Goal: Information Seeking & Learning: Check status

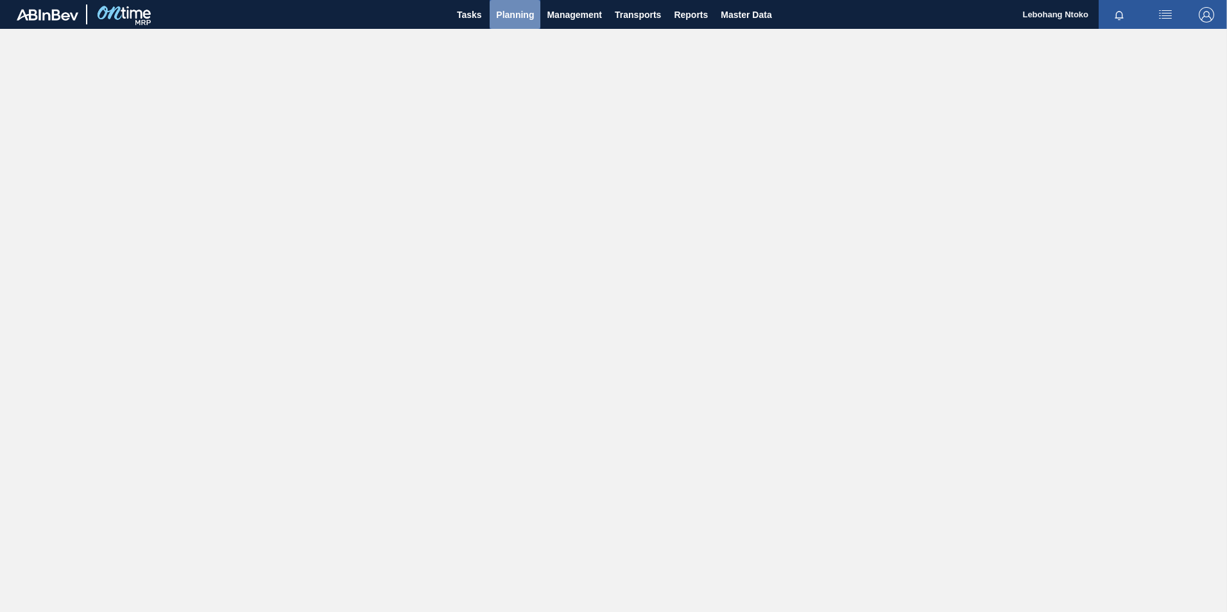
click at [513, 14] on span "Planning" at bounding box center [515, 14] width 38 height 15
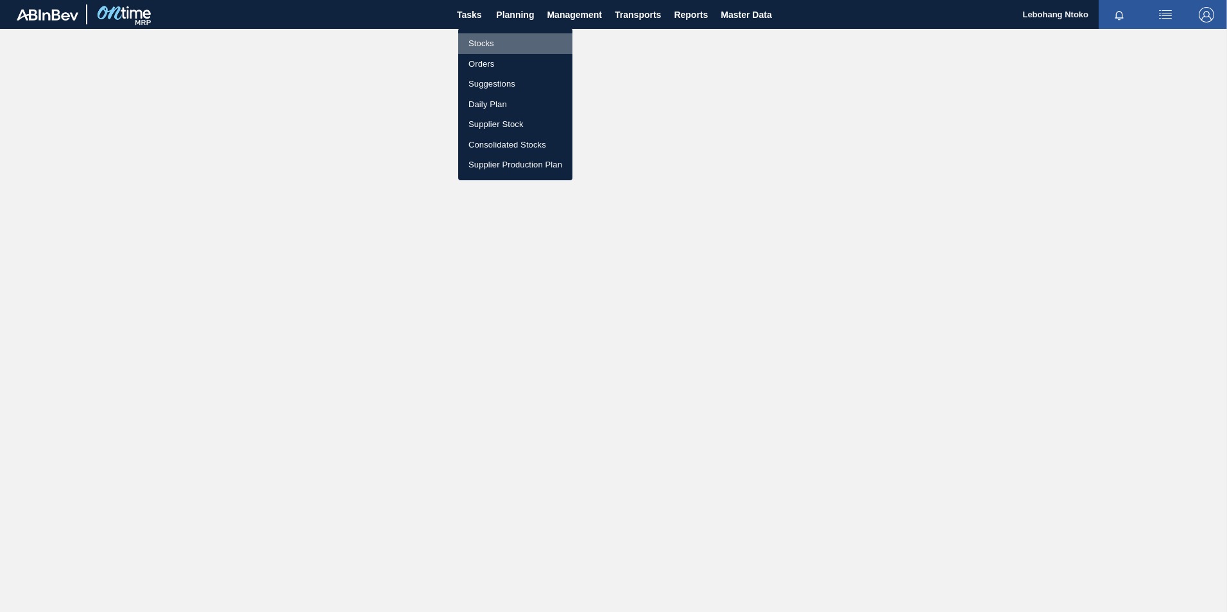
click at [487, 42] on li "Stocks" at bounding box center [515, 43] width 114 height 21
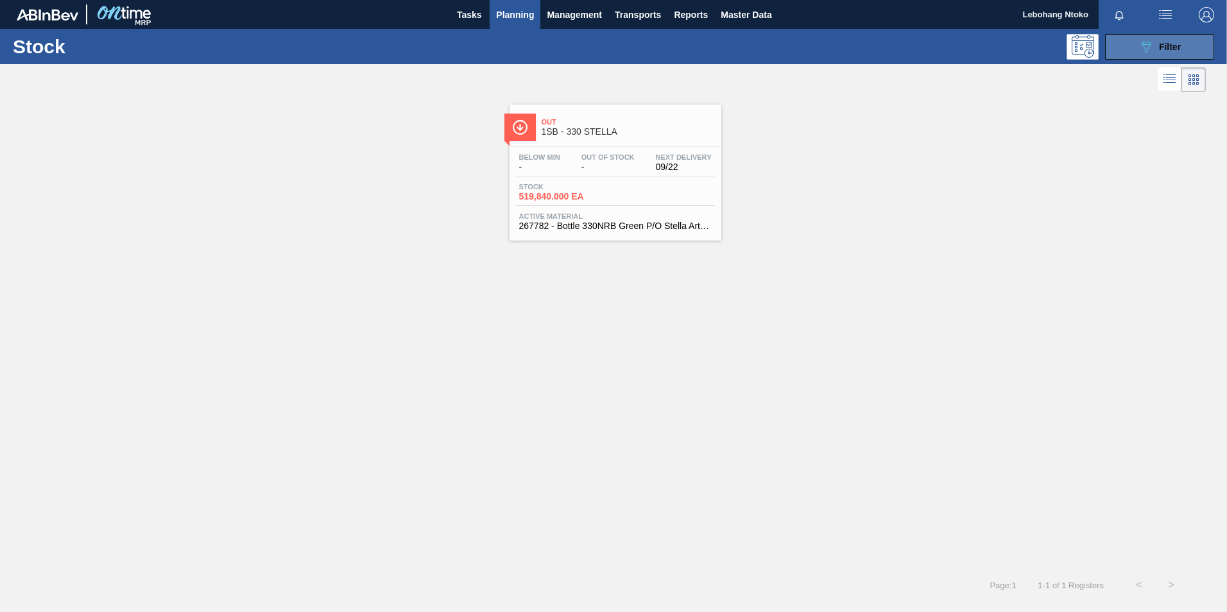
click at [1146, 42] on icon at bounding box center [1146, 47] width 10 height 11
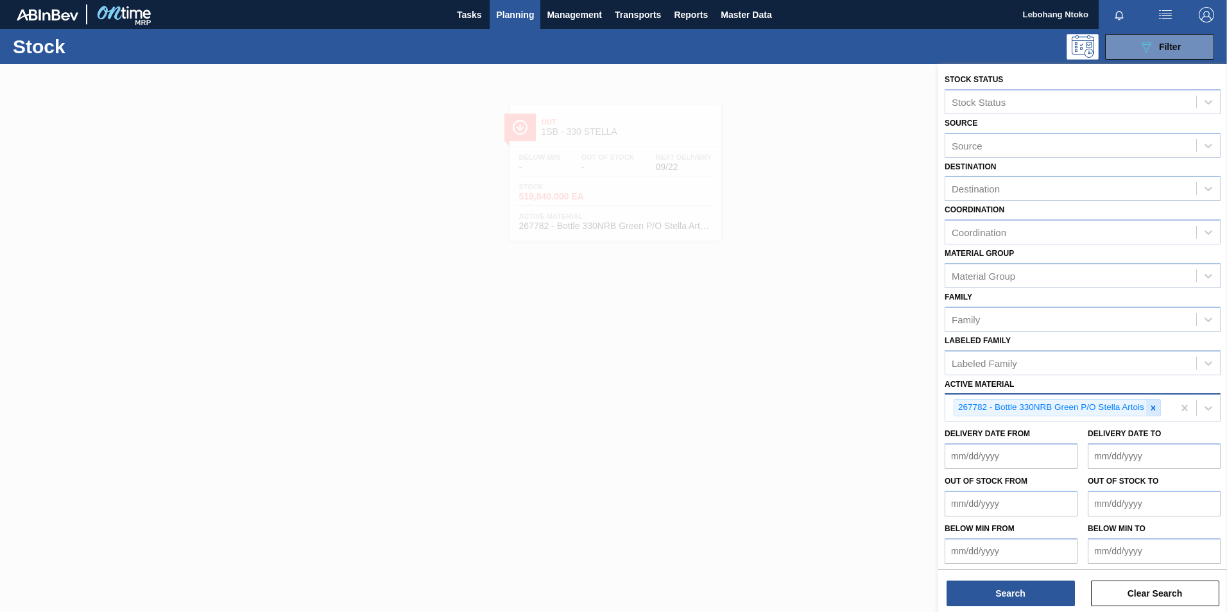
click at [1151, 409] on icon at bounding box center [1152, 408] width 9 height 9
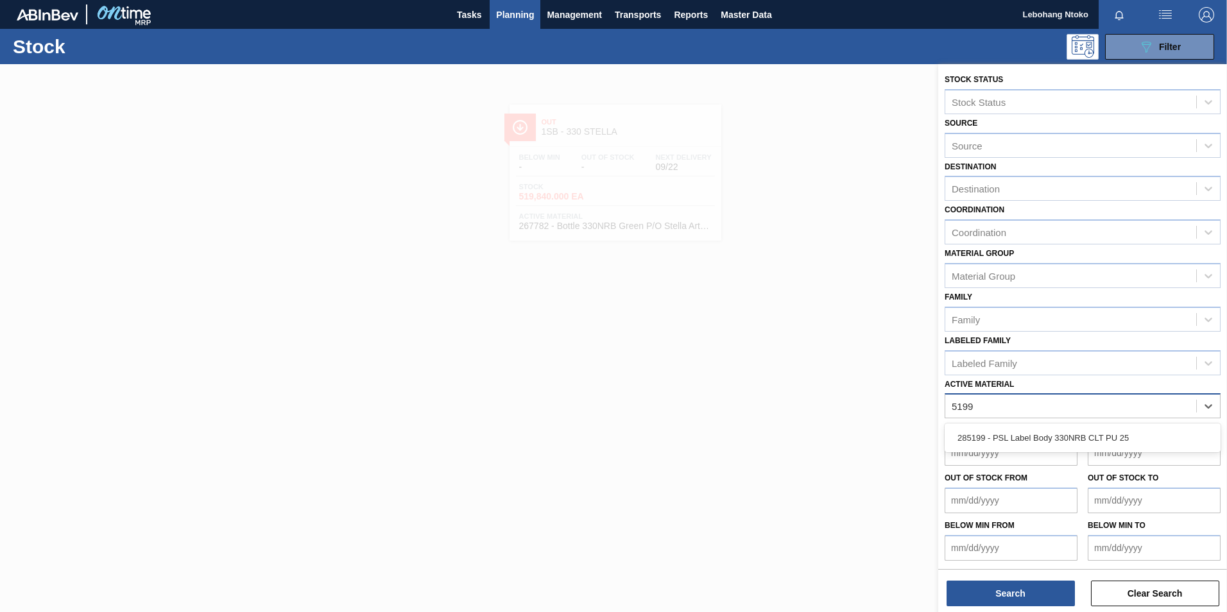
type Material "5199"
type Material "5799"
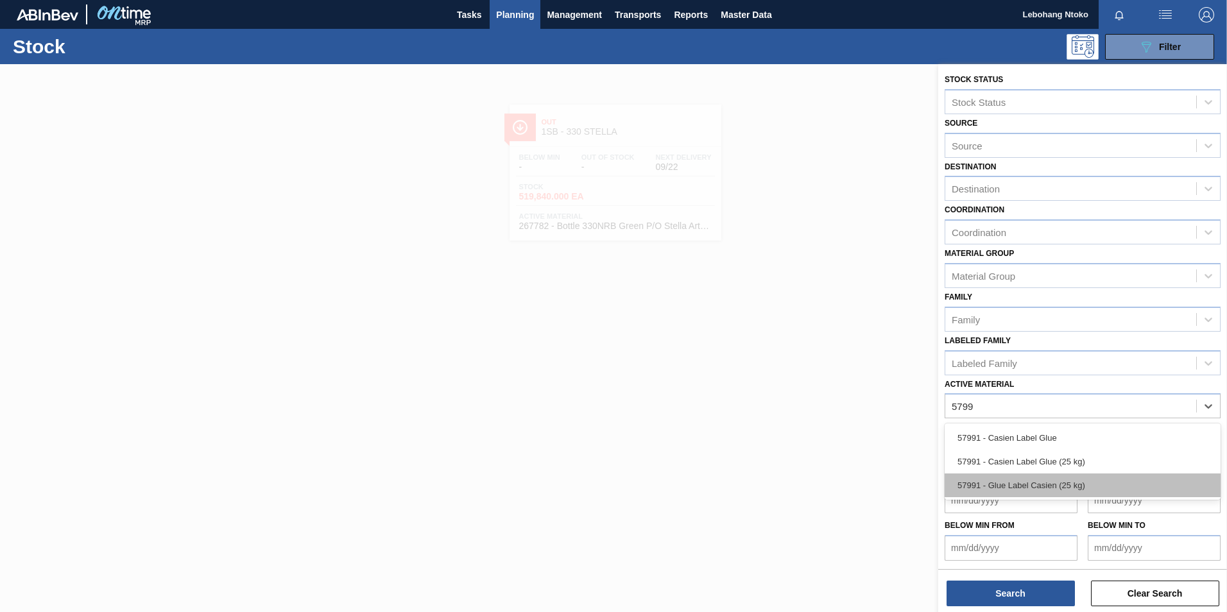
click at [1067, 488] on div "57991 - Glue Label Casien (25 kg)" at bounding box center [1082, 485] width 276 height 24
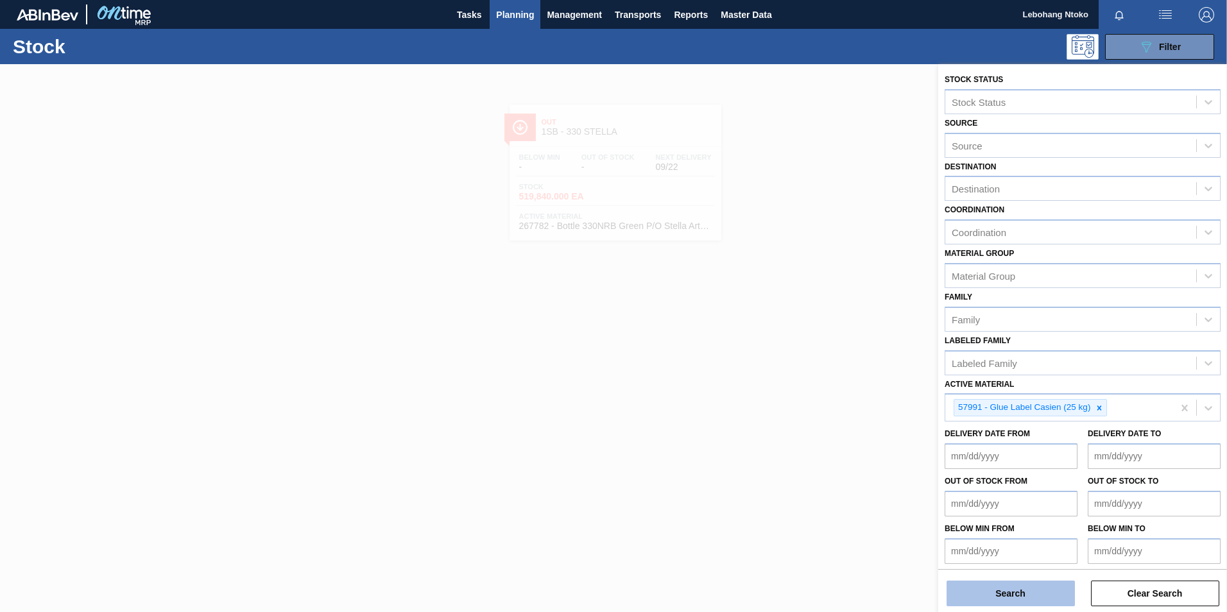
click at [1035, 594] on button "Search" at bounding box center [1010, 594] width 128 height 26
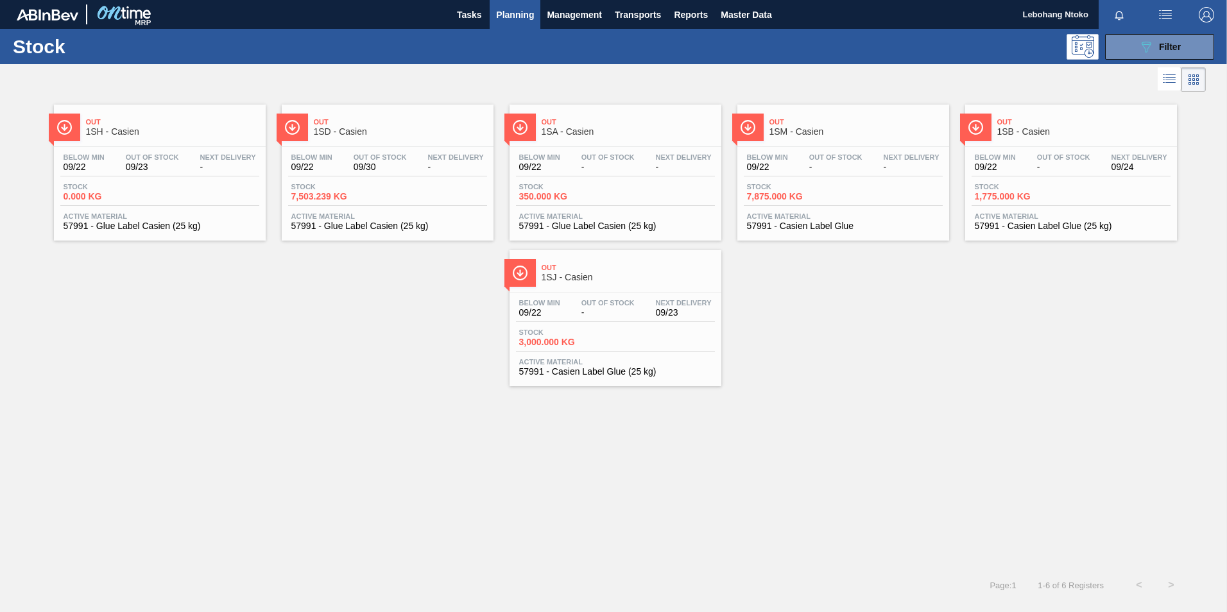
click at [1021, 158] on div "Below Min 09/22 Out Of Stock - Next Delivery 09/24" at bounding box center [1070, 164] width 199 height 23
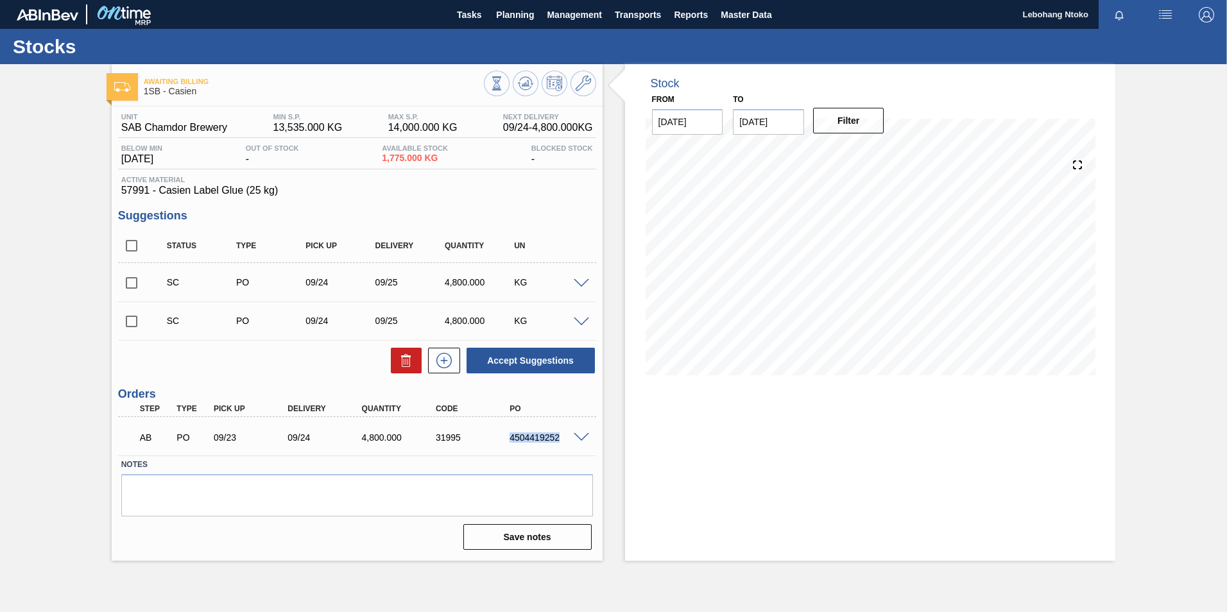
drag, startPoint x: 509, startPoint y: 439, endPoint x: 595, endPoint y: 436, distance: 86.0
click at [595, 436] on div "AB PO 09/23 09/24 4,800.000 31995 4504419252" at bounding box center [357, 436] width 478 height 32
copy div "4504419252"
